Goal: Task Accomplishment & Management: Complete application form

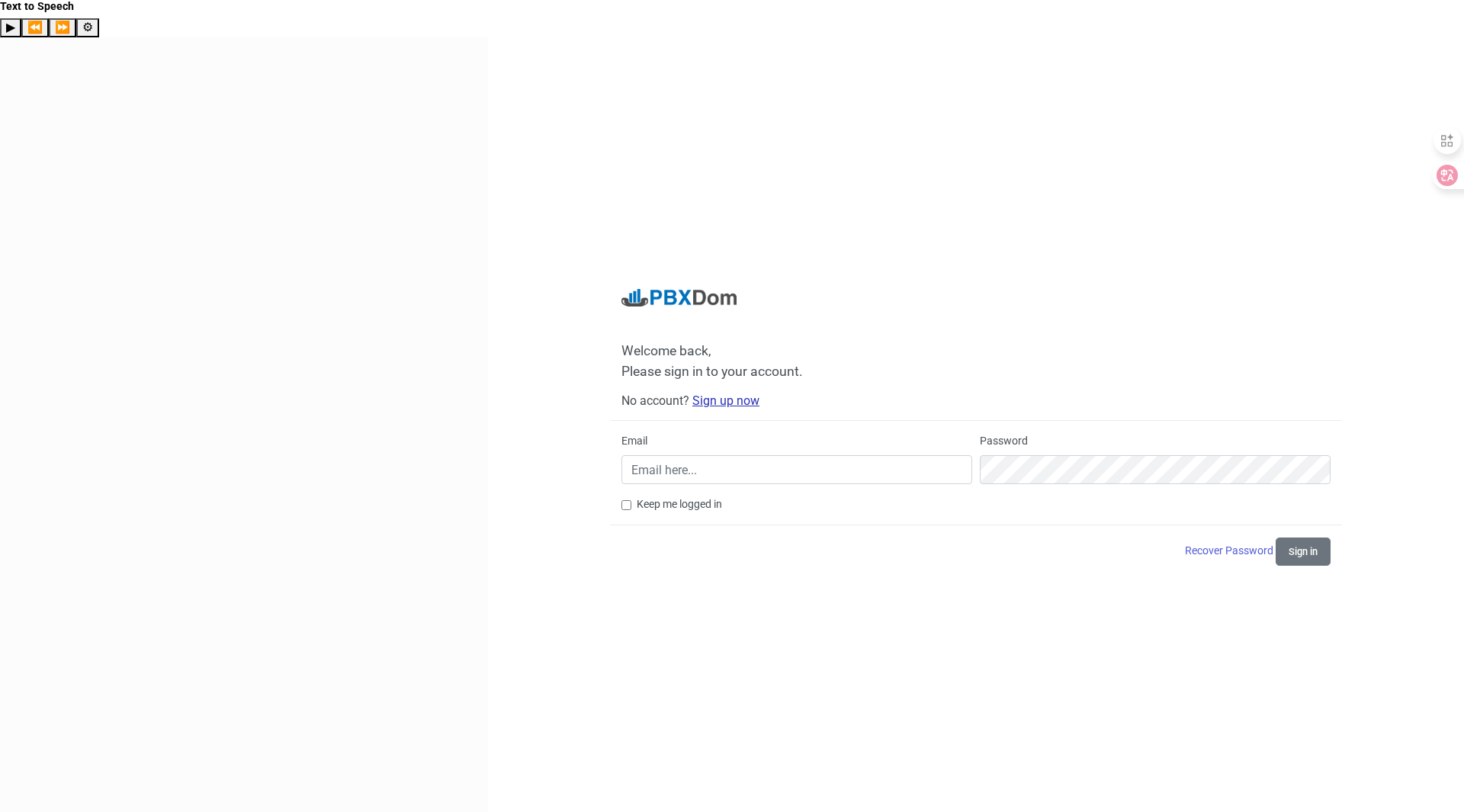
click at [720, 394] on link "Sign up now" at bounding box center [726, 400] width 67 height 15
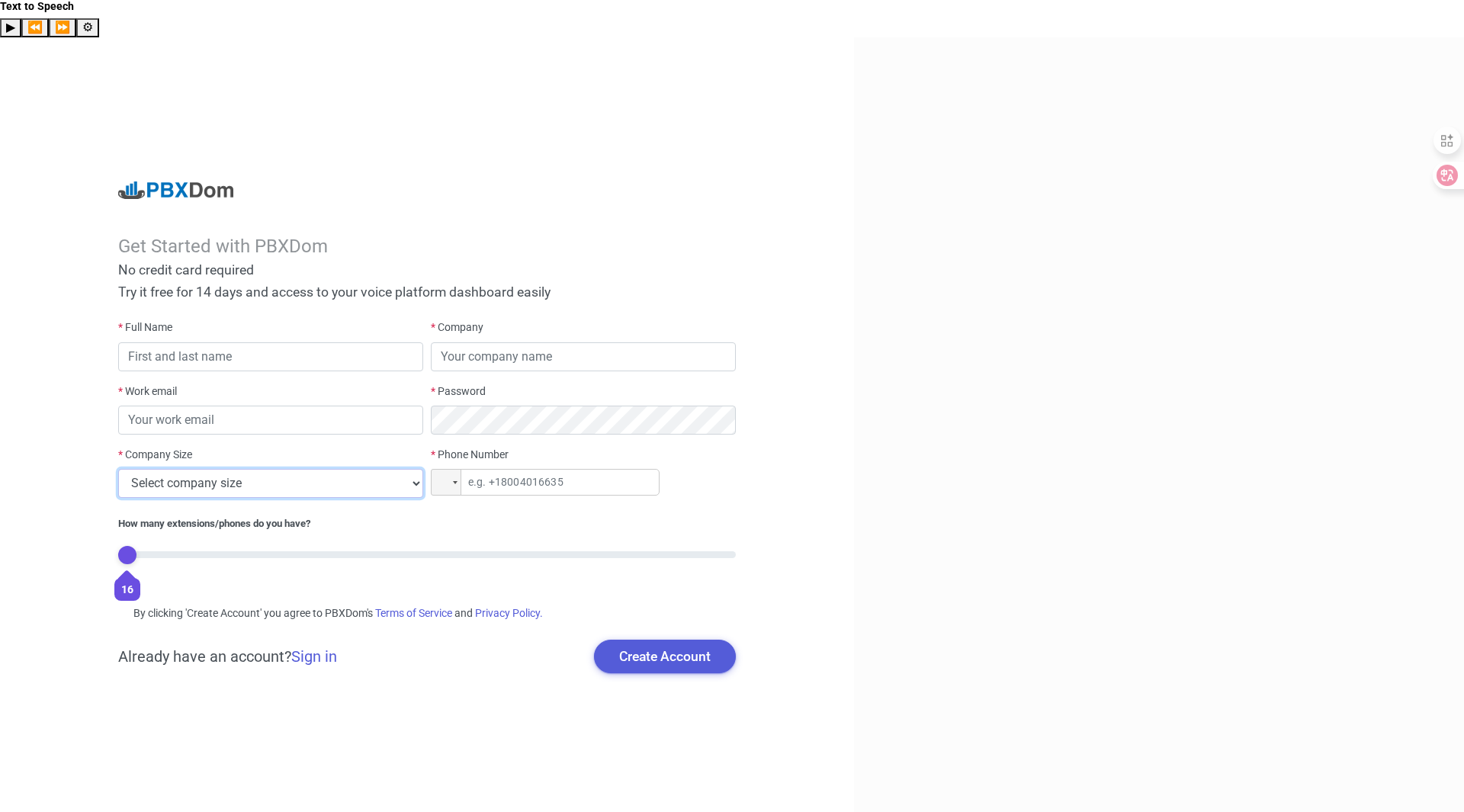
click at [354, 469] on select "Select company size 1 - 9 employees 10 - 49 employees 50 - 199 employees 200 - …" at bounding box center [270, 483] width 305 height 29
click at [988, 341] on div at bounding box center [1159, 428] width 610 height 781
click at [209, 181] on div at bounding box center [175, 190] width 116 height 17
click at [201, 181] on div at bounding box center [175, 190] width 116 height 17
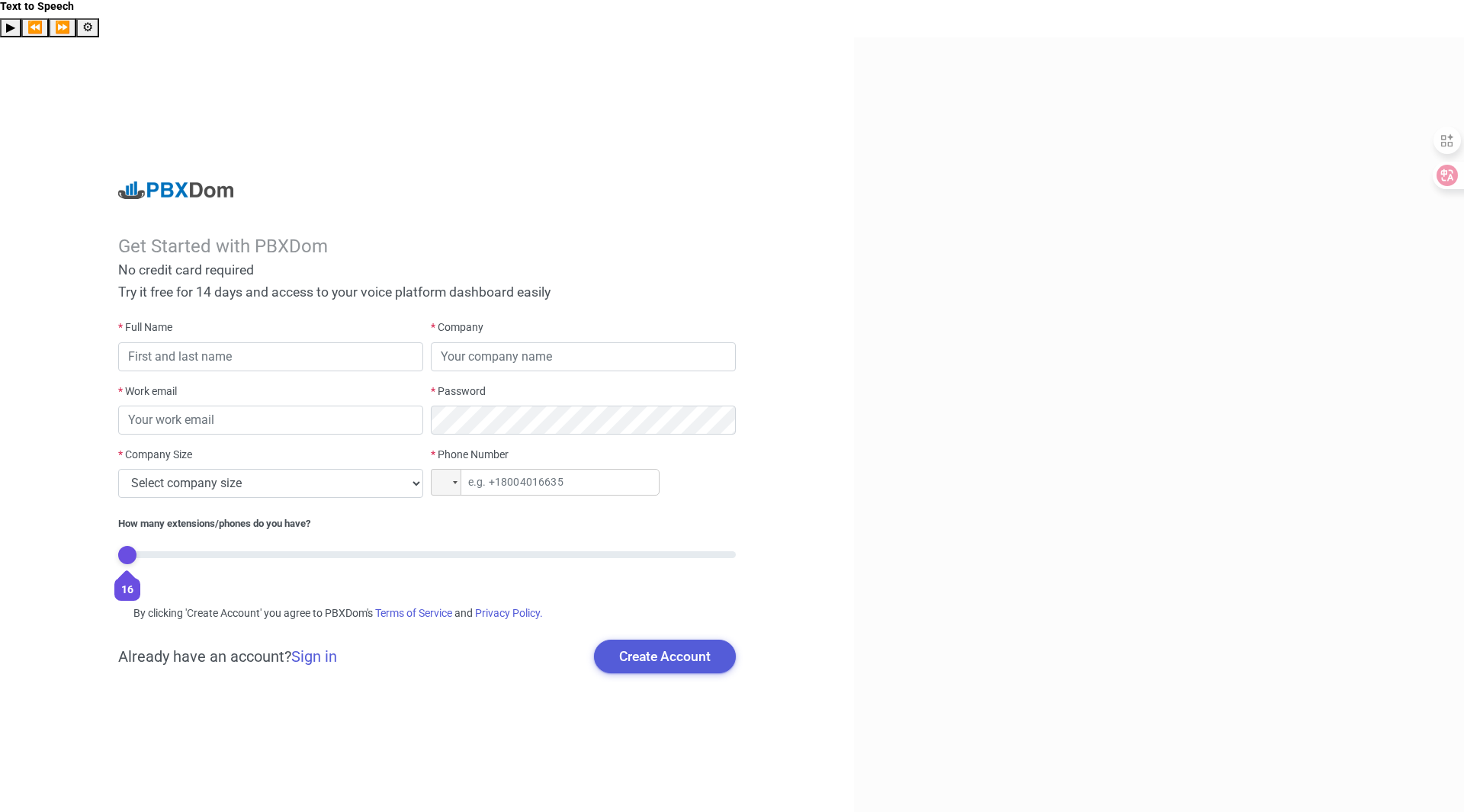
click at [185, 181] on div at bounding box center [175, 190] width 116 height 17
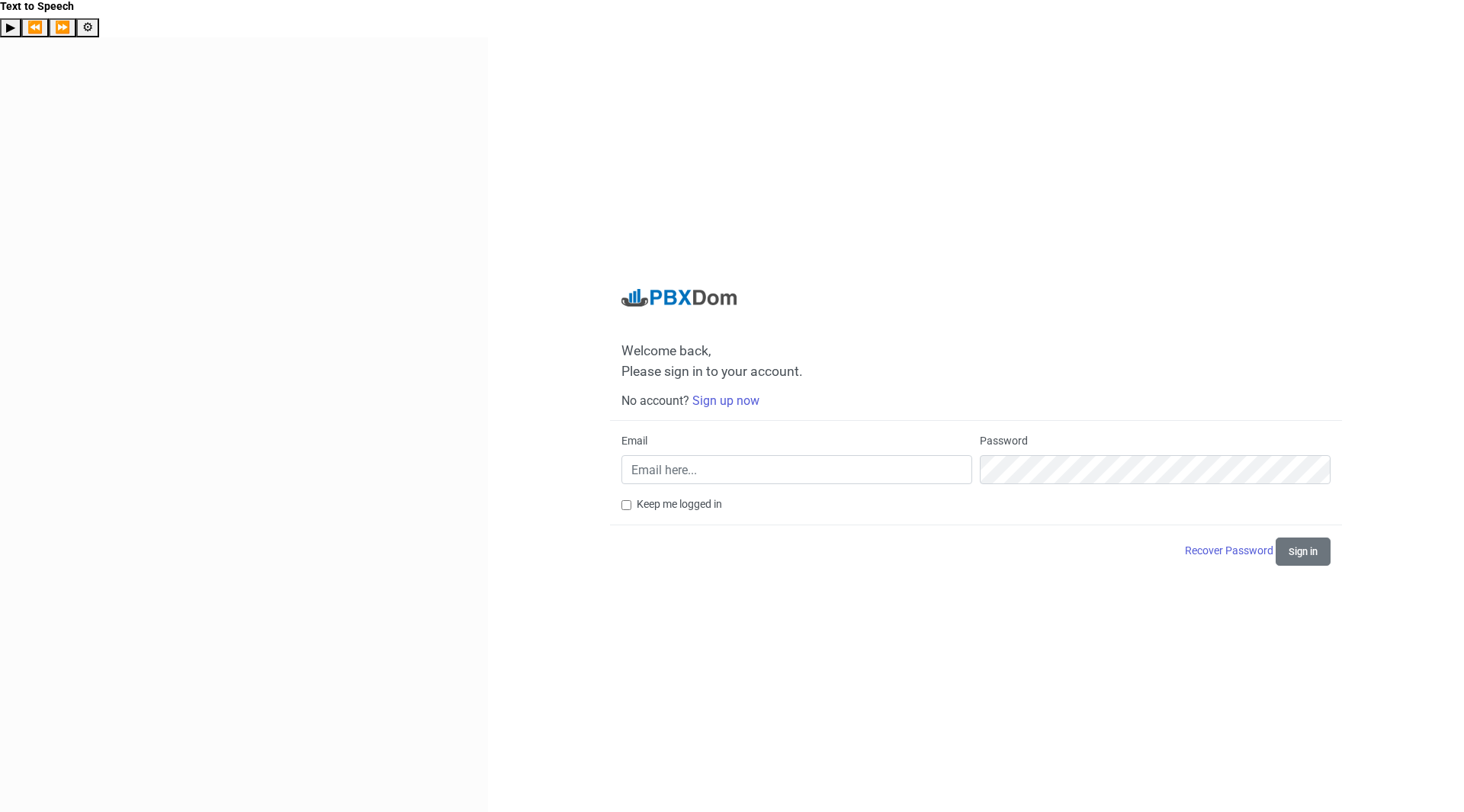
click at [705, 289] on div at bounding box center [679, 298] width 116 height 17
